Goal: Contribute content

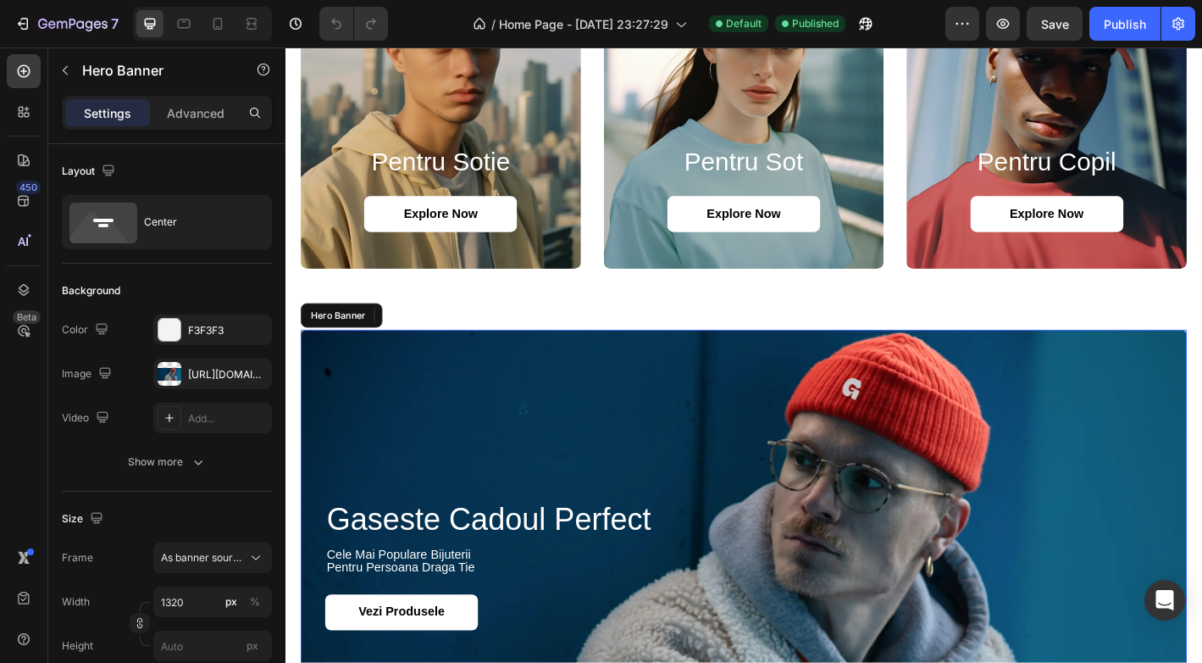
click at [597, 417] on div "Background Image" at bounding box center [794, 621] width 983 height 521
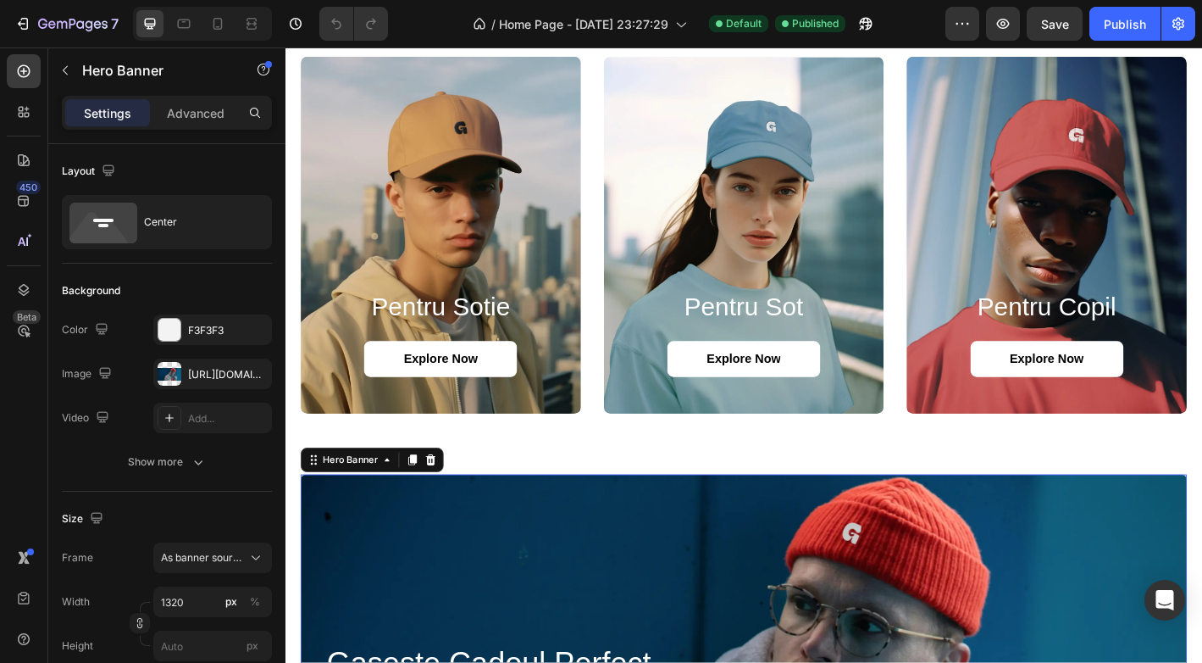
scroll to position [858, 0]
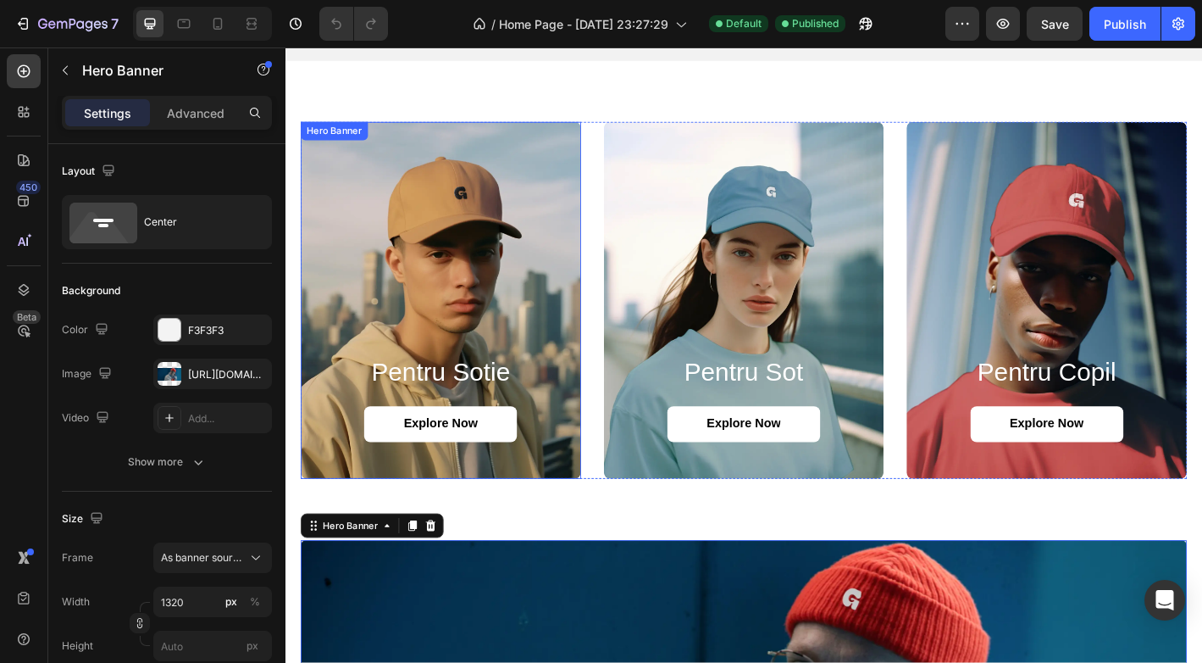
click at [580, 353] on div "Background Image" at bounding box center [458, 328] width 311 height 396
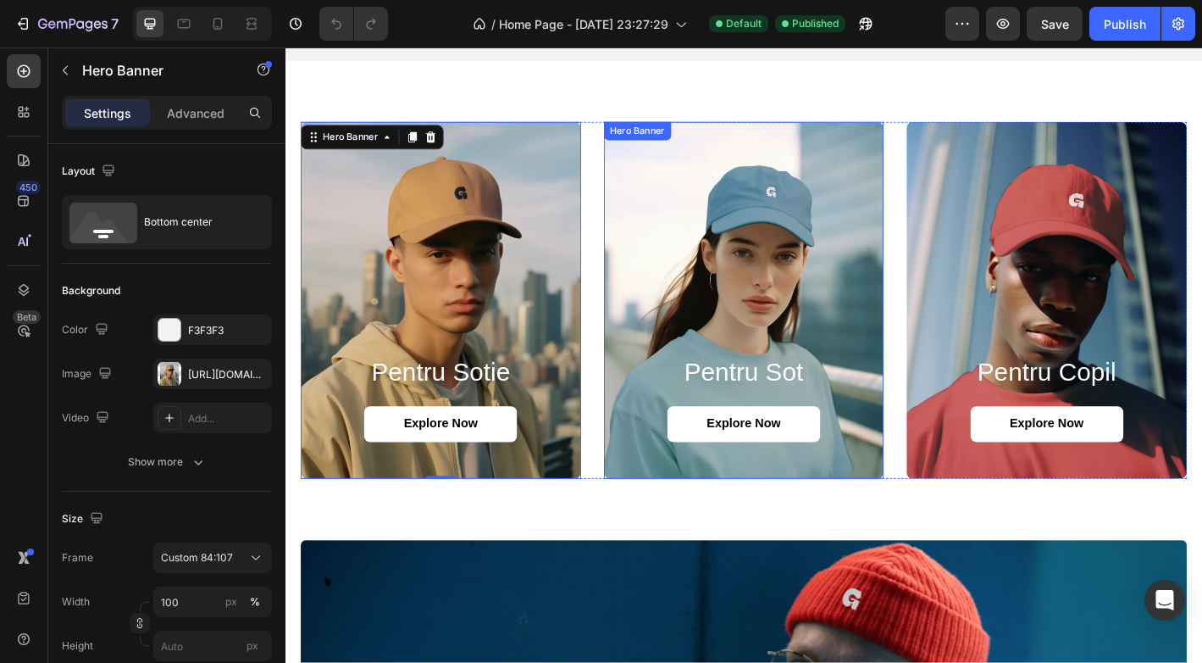
click at [775, 347] on div "Background Image" at bounding box center [794, 328] width 311 height 396
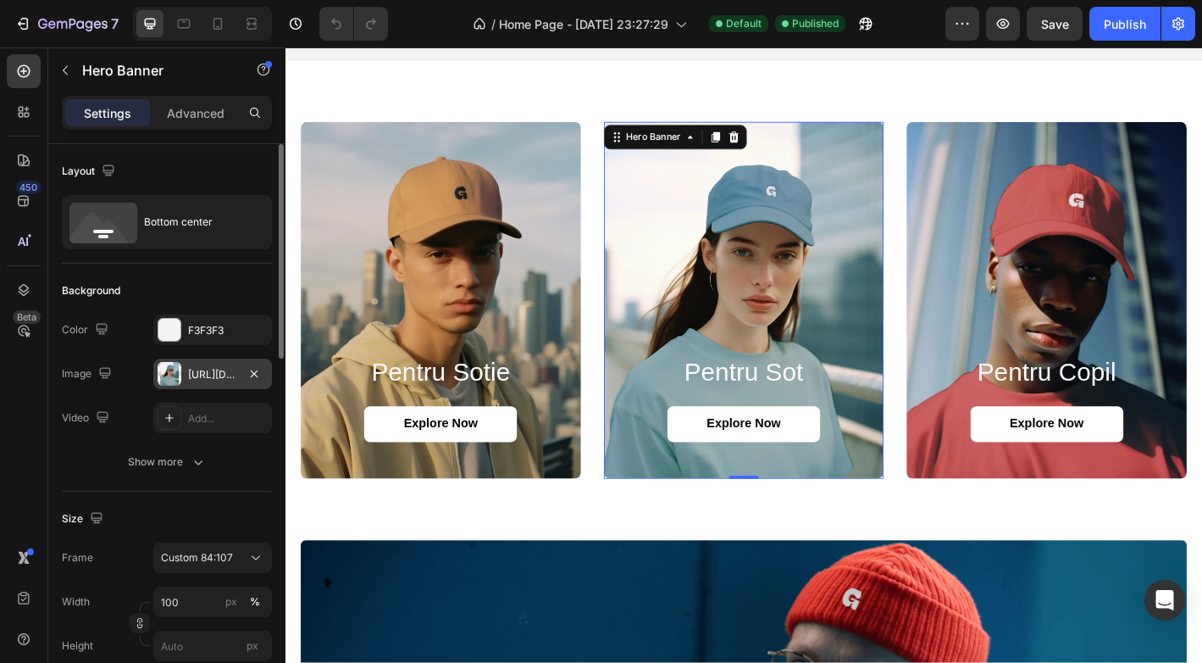
click at [169, 373] on div at bounding box center [170, 374] width 24 height 24
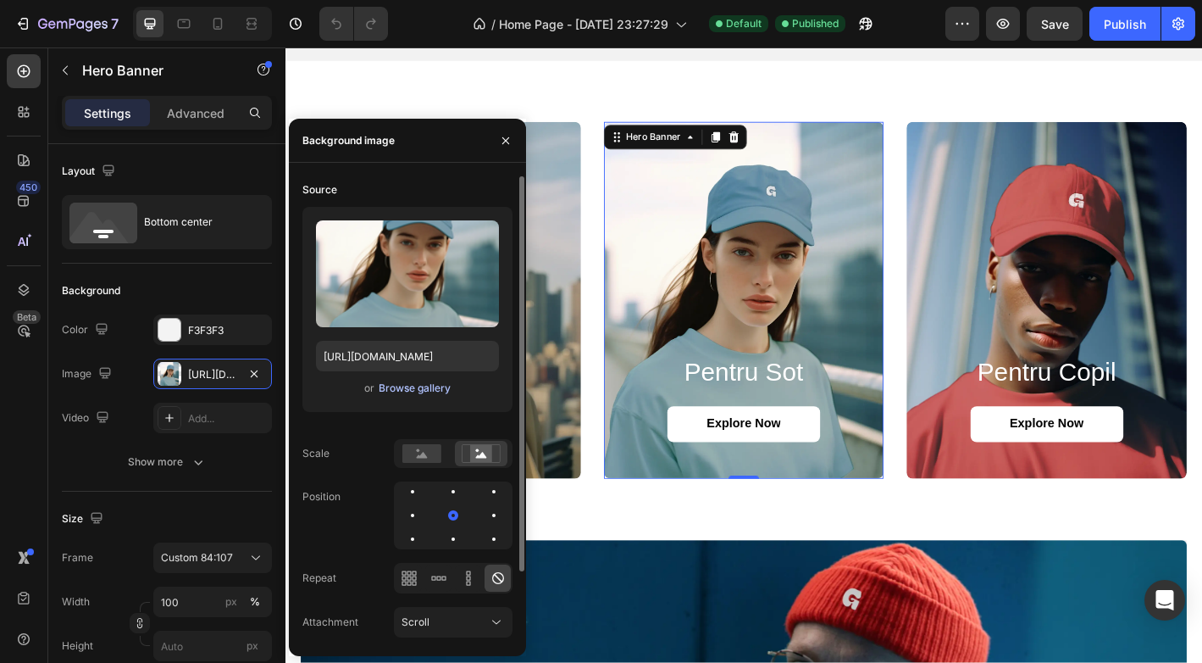
click at [412, 388] on div "Browse gallery" at bounding box center [415, 387] width 72 height 15
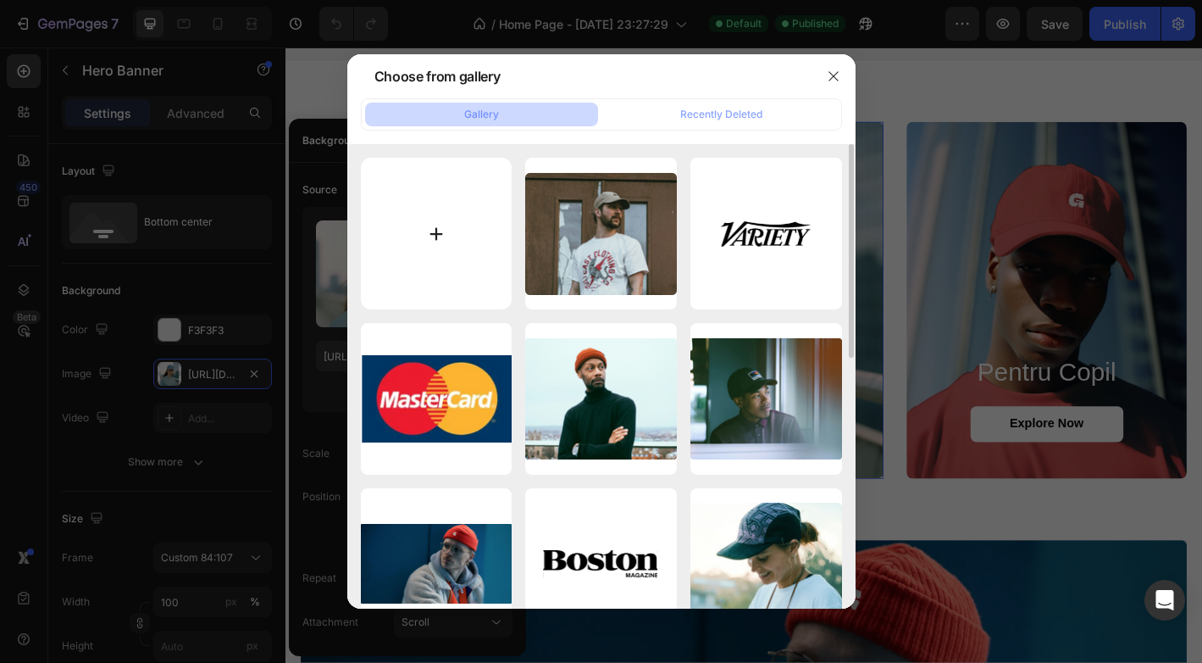
click at [441, 217] on input "file" at bounding box center [437, 234] width 152 height 152
type input "C:\fakepath\assets-task_01k327k7rgescbng454jf0zxgw-1755642998_img_0.webp"
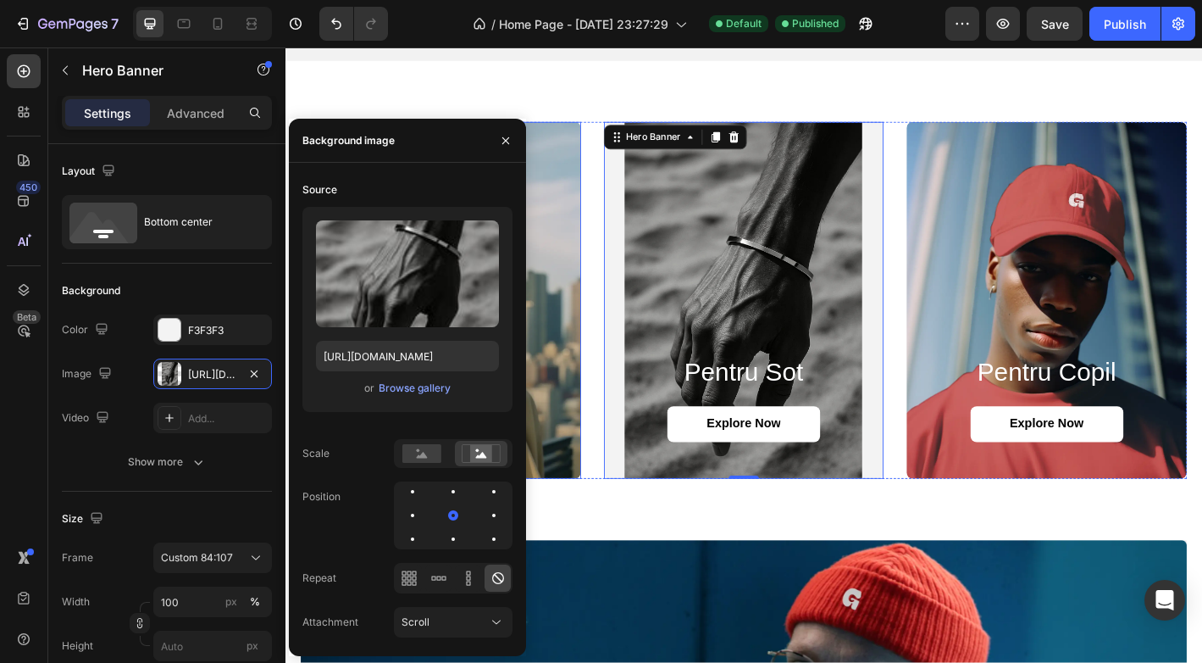
type input "[URL][DOMAIN_NAME]"
click at [430, 457] on rect at bounding box center [421, 453] width 39 height 19
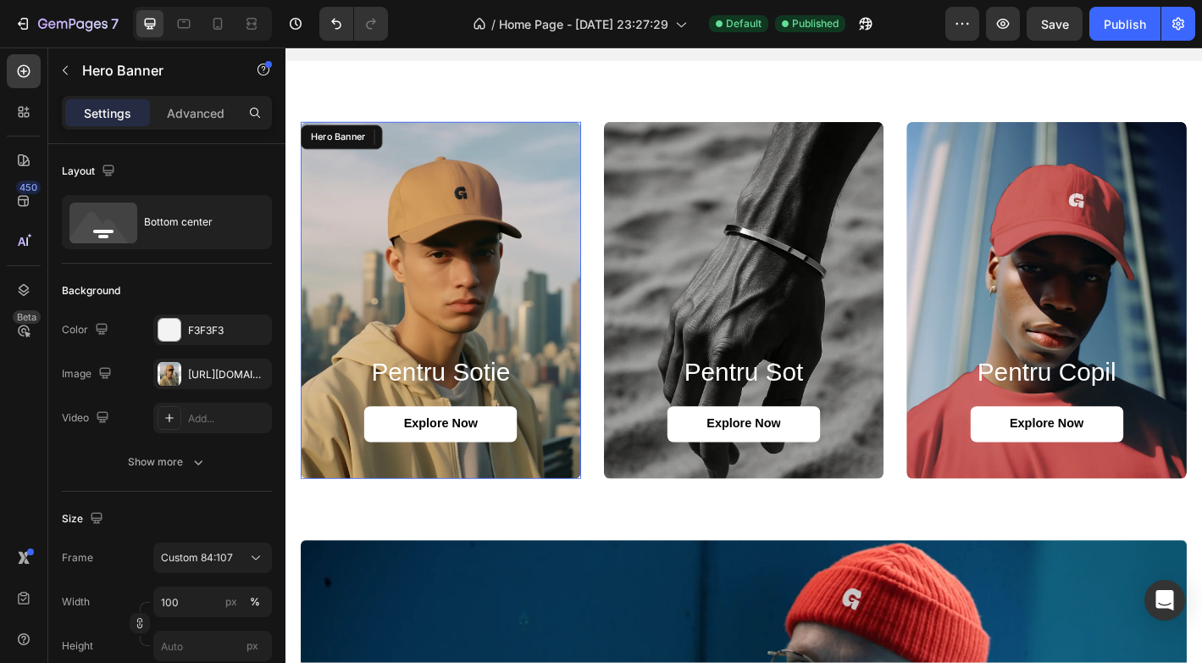
click at [596, 390] on div "pentru sotie Heading Explore Now Button" at bounding box center [458, 457] width 311 height 137
click at [582, 382] on div "Background Image" at bounding box center [458, 328] width 311 height 396
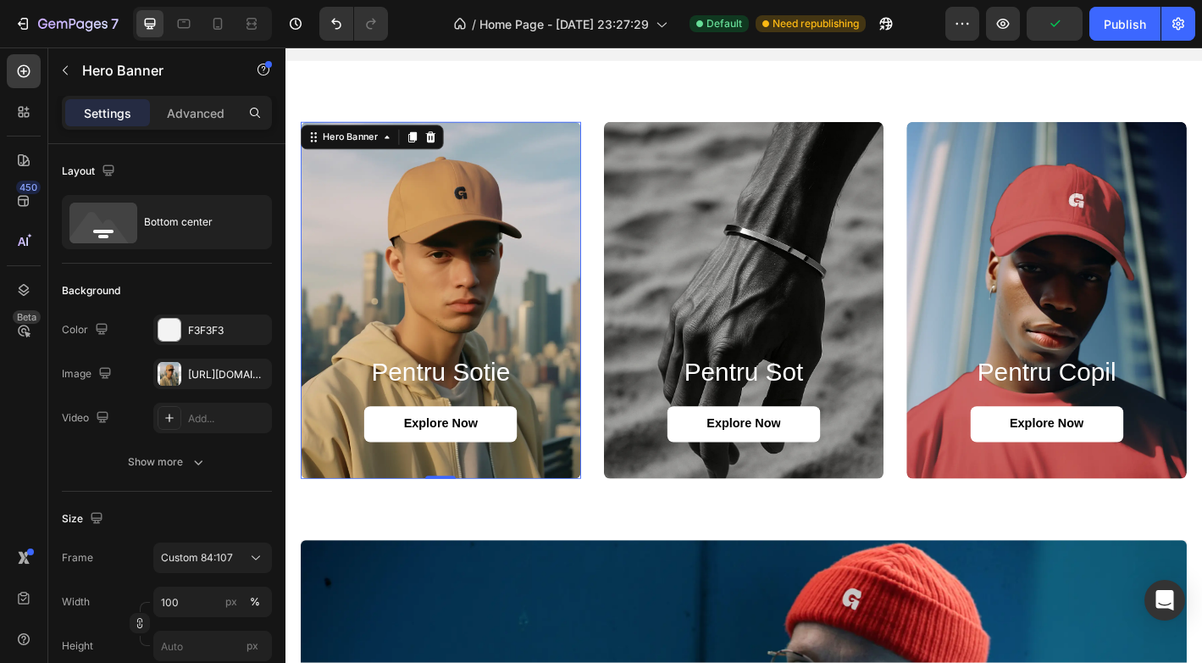
click at [525, 356] on div "Background Image" at bounding box center [458, 328] width 311 height 396
click at [169, 381] on div at bounding box center [170, 374] width 24 height 24
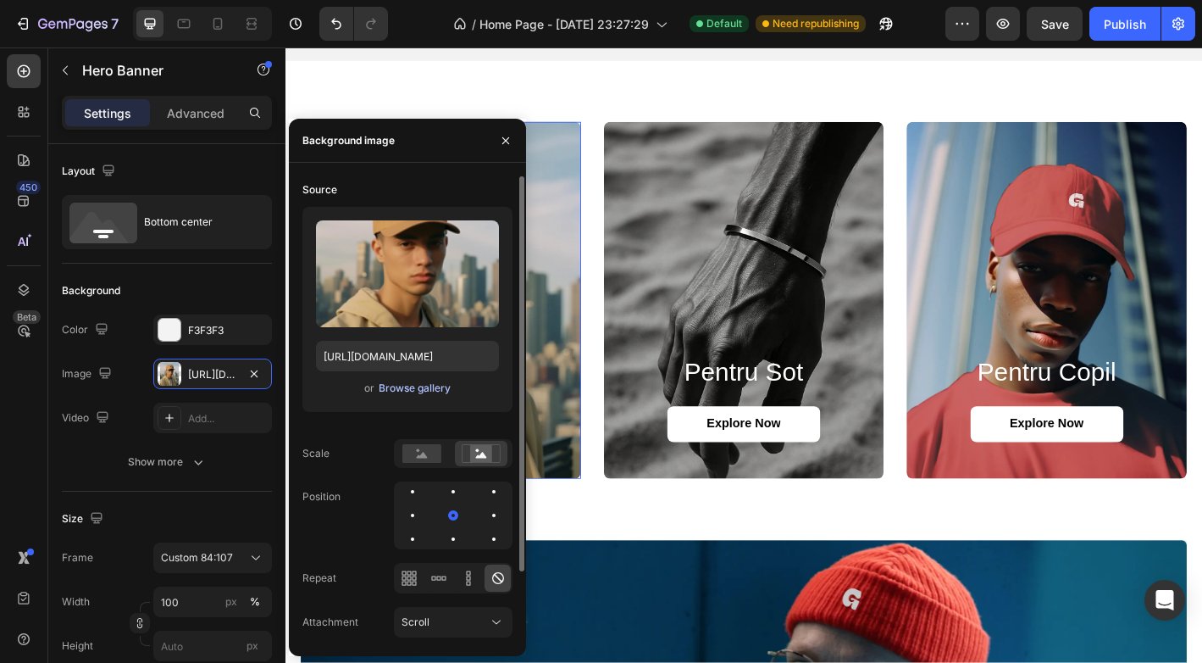
click at [413, 392] on div "Browse gallery" at bounding box center [415, 387] width 72 height 15
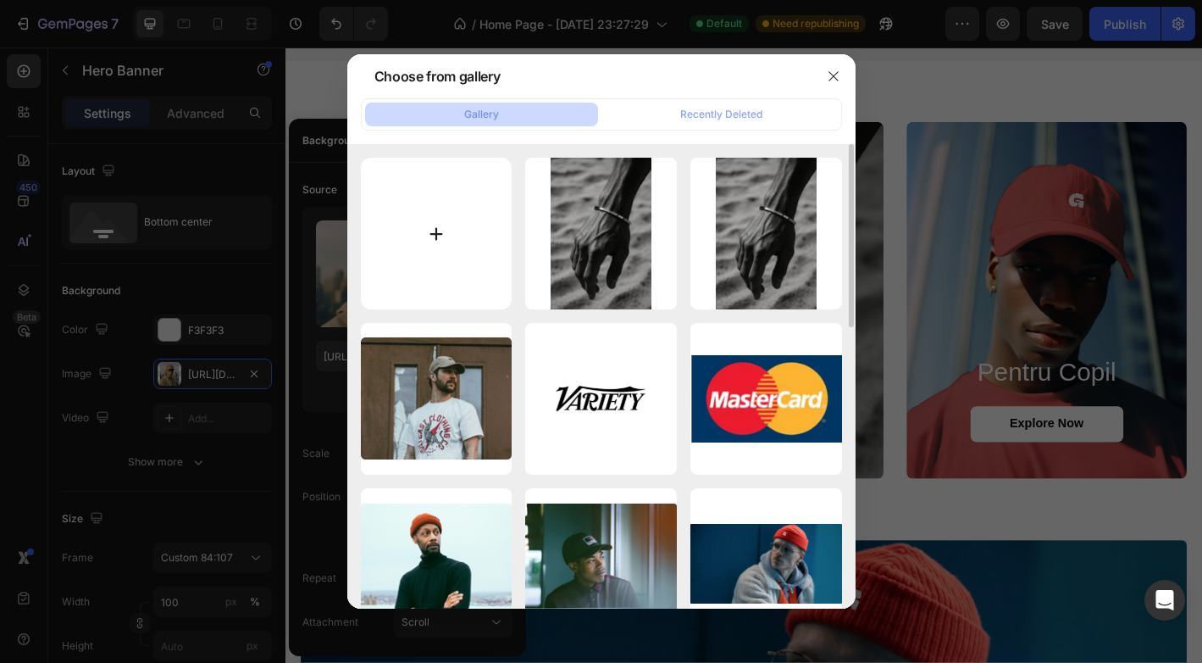
click at [459, 203] on input "file" at bounding box center [437, 234] width 152 height 152
type input "C:\fakepath\assets-task_01jw0zrdtxfbksjzaqq5ka79ev-1748085035_img_0.webp"
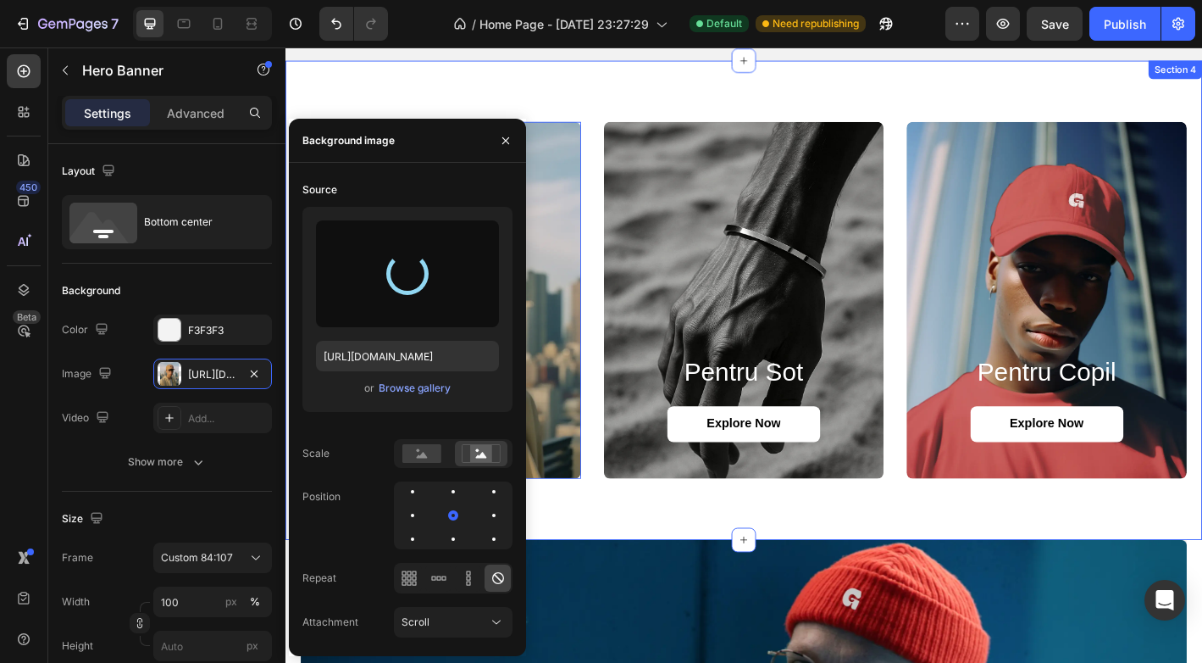
type input "[URL][DOMAIN_NAME]"
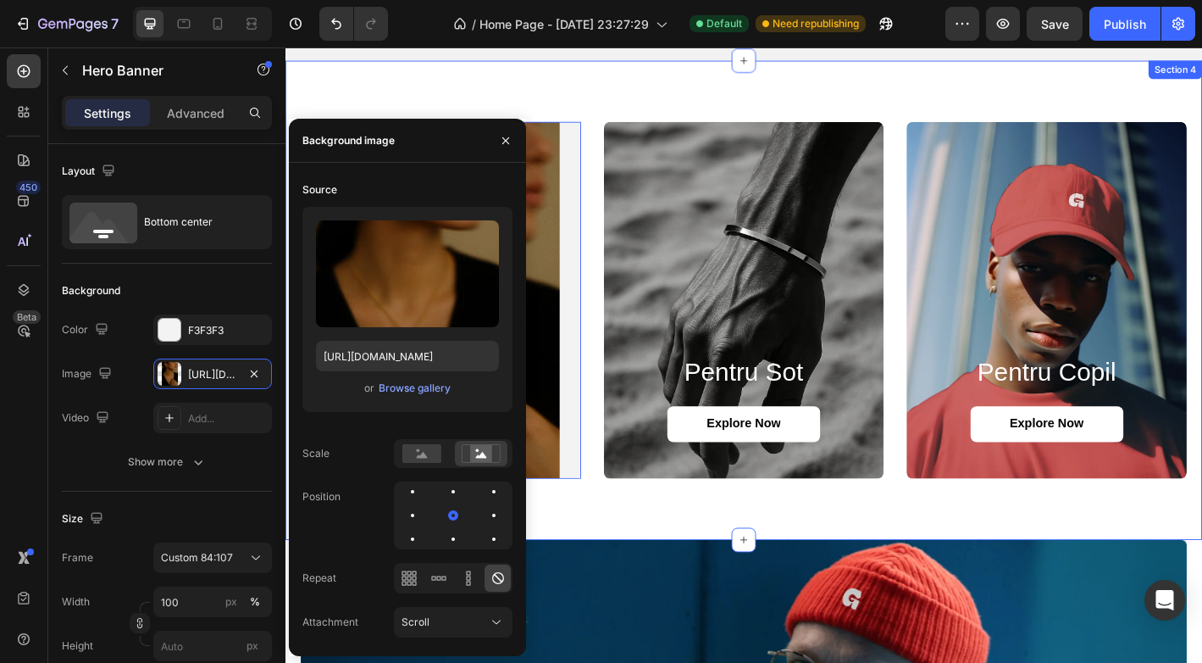
click at [682, 567] on div "pentru sotie Heading Explore Now Button Hero Banner 0 pentru sot Heading Explor…" at bounding box center [794, 328] width 1017 height 531
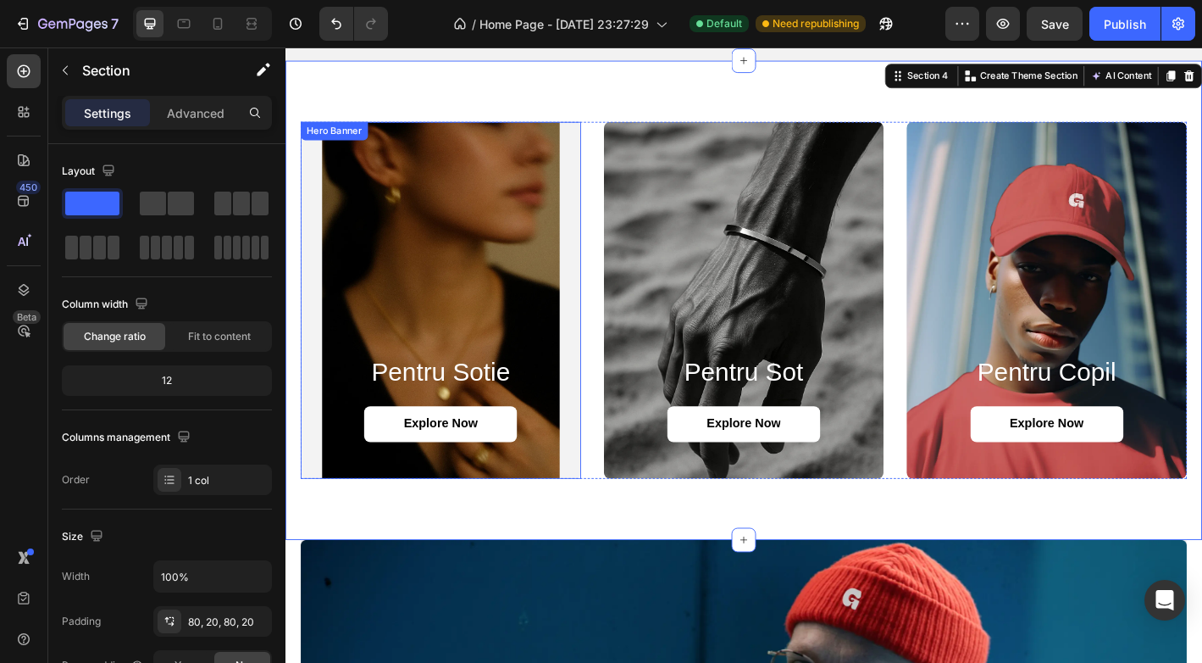
click at [539, 314] on div "Background Image" at bounding box center [458, 328] width 311 height 396
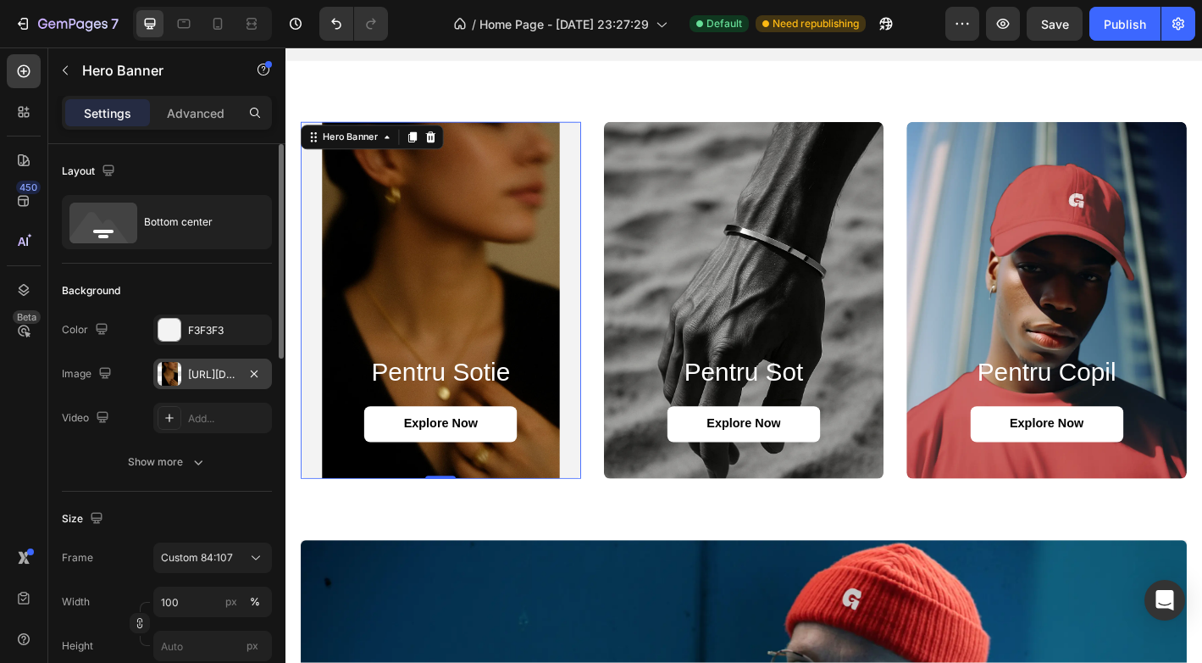
click at [216, 379] on div "[URL][DOMAIN_NAME]" at bounding box center [212, 374] width 49 height 15
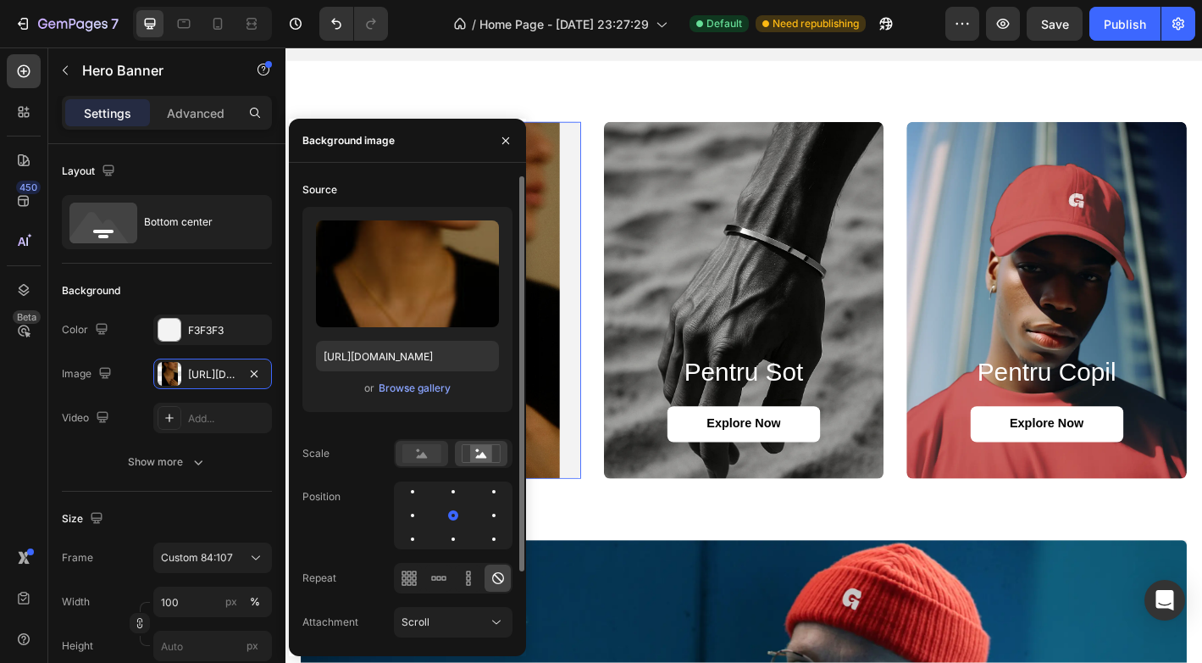
click at [428, 456] on rect at bounding box center [421, 453] width 39 height 19
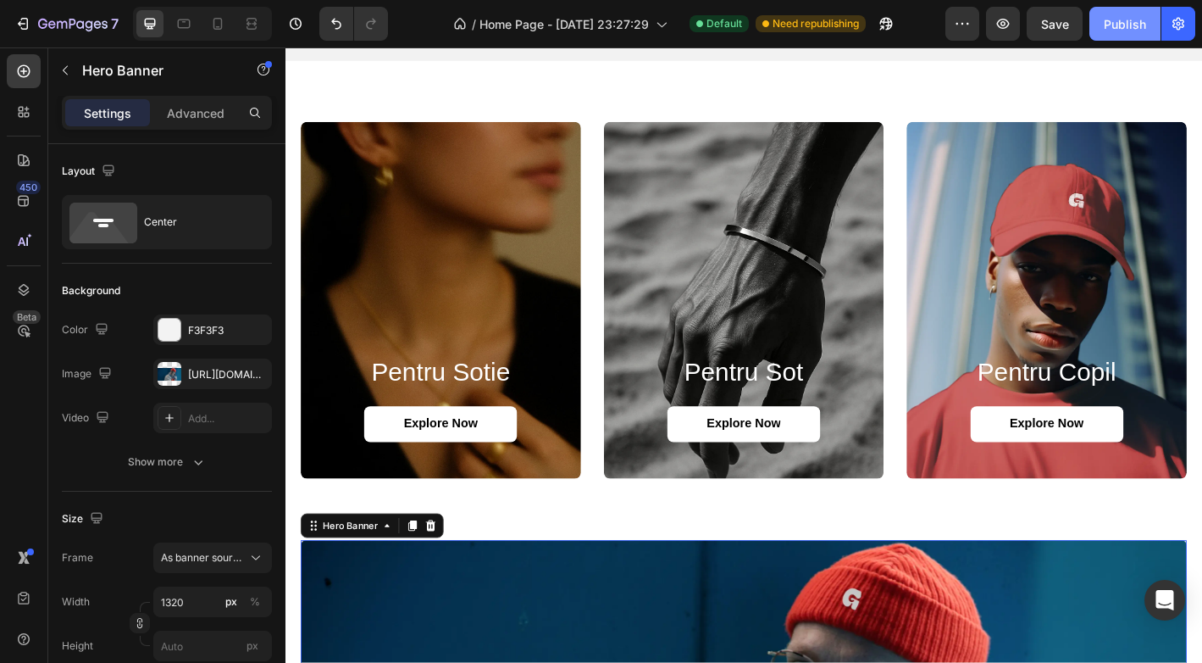
click at [1134, 31] on div "Publish" at bounding box center [1125, 24] width 42 height 18
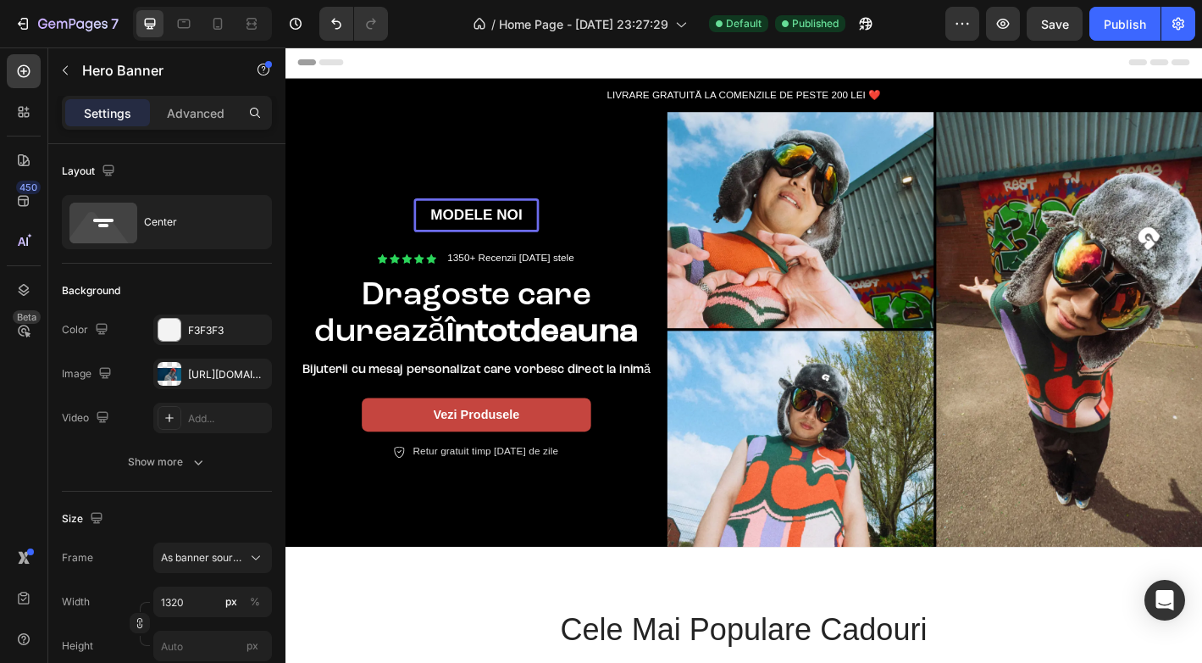
scroll to position [0, 0]
click at [829, 220] on img at bounding box center [1005, 360] width 593 height 482
